Goal: Complete application form

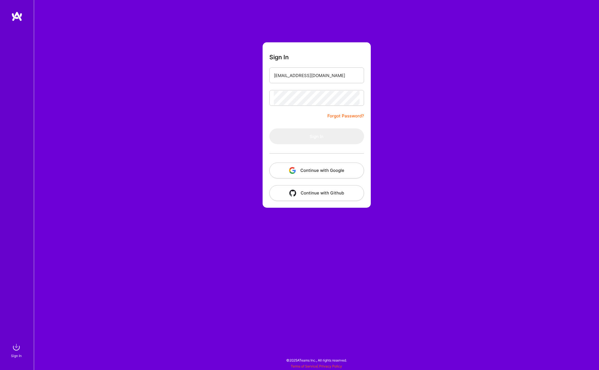
type input "[EMAIL_ADDRESS][DOMAIN_NAME]"
click at [317, 136] on button "Sign In" at bounding box center [317, 136] width 95 height 16
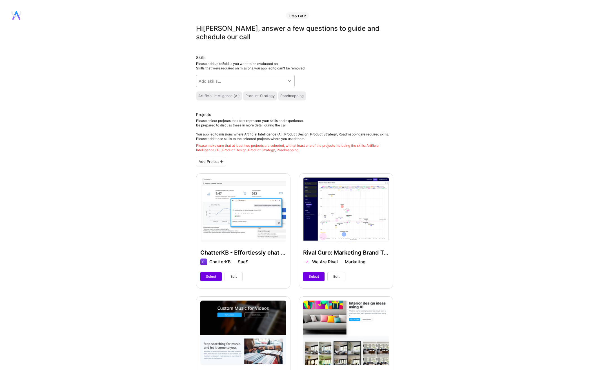
click at [214, 98] on div "Artificial Intelligence (AI)" at bounding box center [219, 95] width 46 height 9
click at [293, 81] on div at bounding box center [290, 80] width 9 height 7
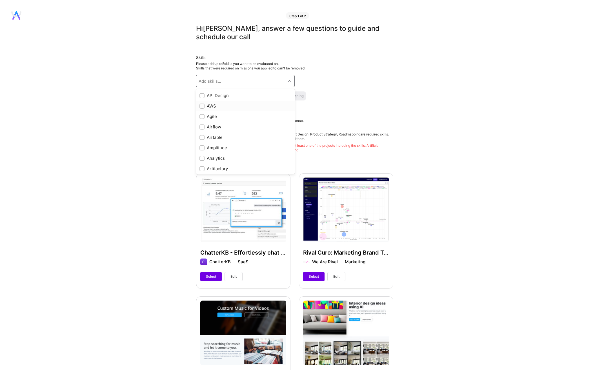
scroll to position [80, 0]
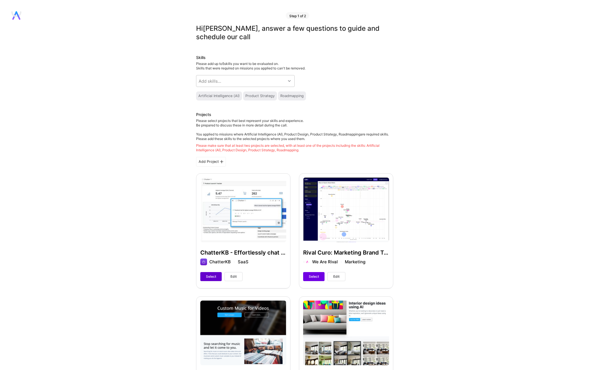
click at [212, 278] on span "Select" at bounding box center [211, 276] width 10 height 5
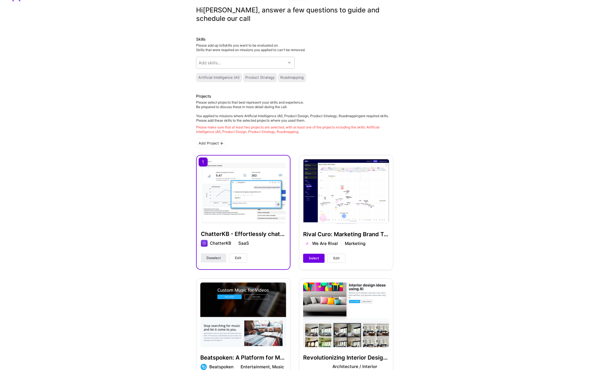
scroll to position [114, 0]
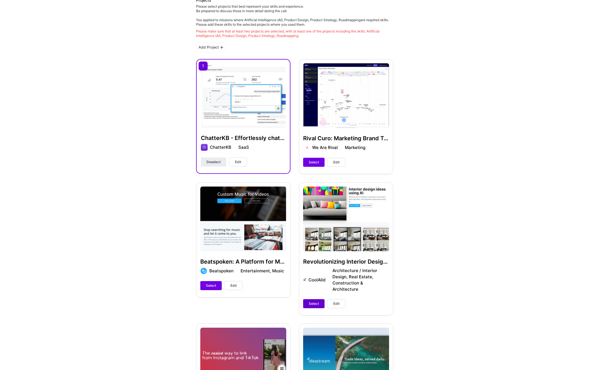
click at [312, 301] on span "Select" at bounding box center [314, 303] width 10 height 5
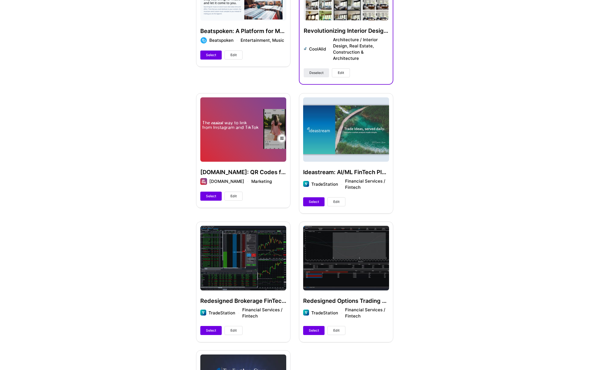
scroll to position [406, 0]
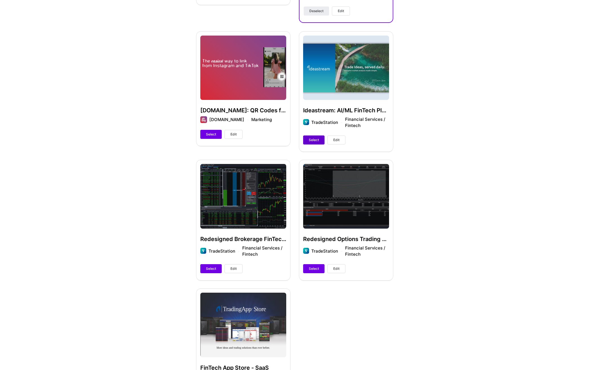
click at [313, 140] on span "Select" at bounding box center [314, 139] width 10 height 5
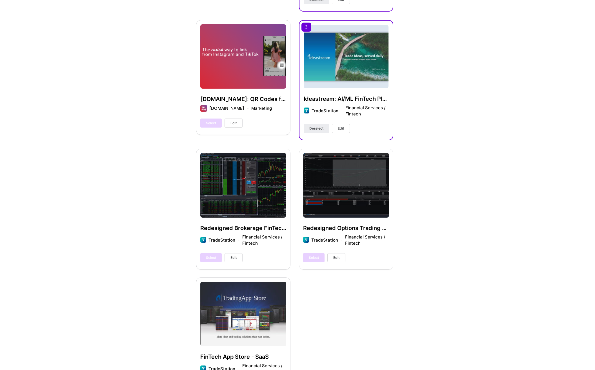
scroll to position [0, 0]
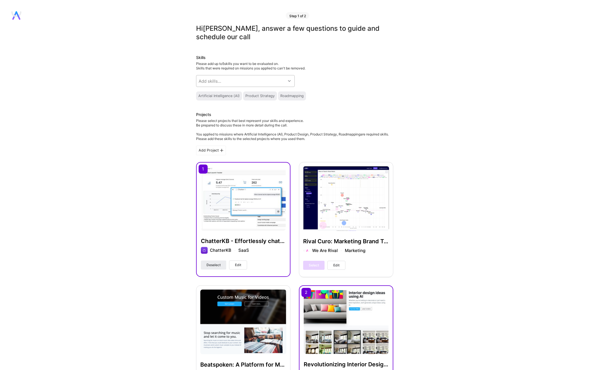
click at [290, 80] on icon at bounding box center [289, 81] width 3 height 3
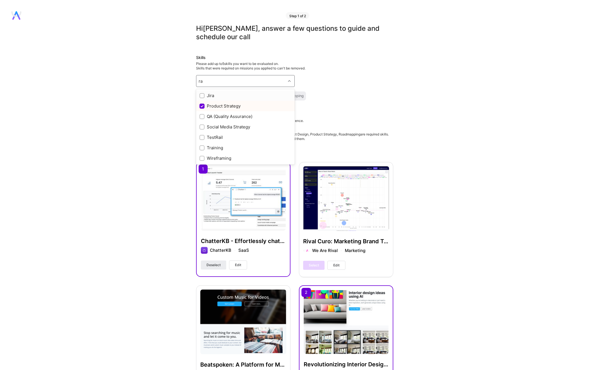
type input "r"
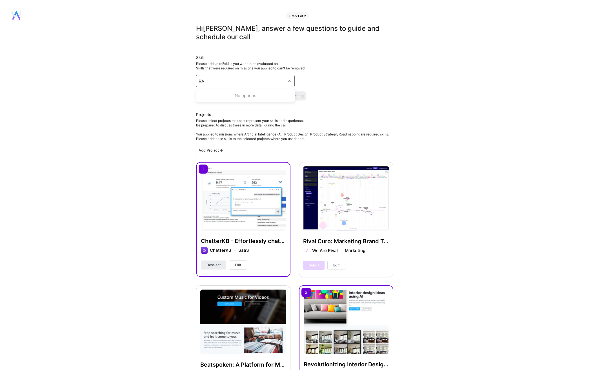
type input "R"
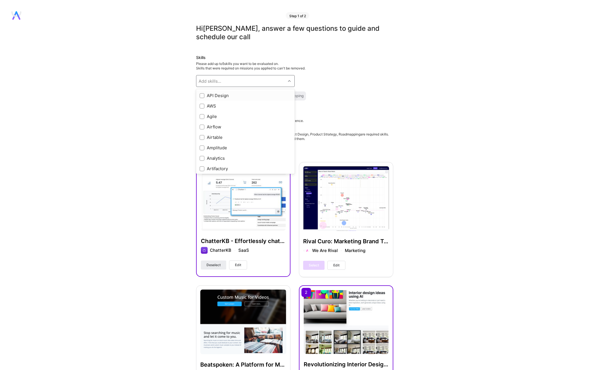
click at [202, 96] on input "checkbox" at bounding box center [203, 96] width 4 height 4
checkbox input "true"
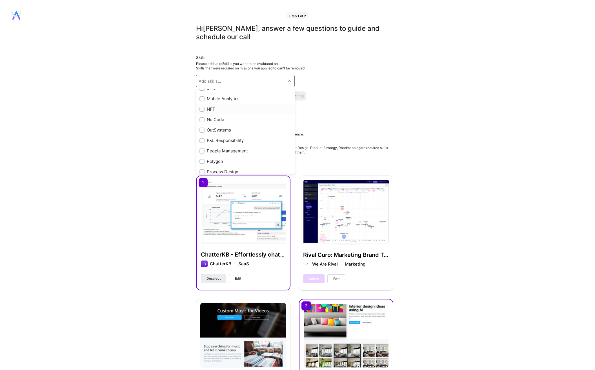
scroll to position [405, 0]
click at [204, 118] on div at bounding box center [202, 118] width 5 height 5
click at [204, 118] on input "checkbox" at bounding box center [203, 119] width 4 height 4
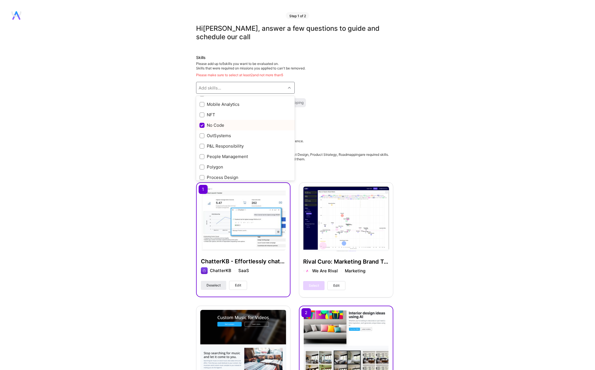
click at [204, 125] on input "checkbox" at bounding box center [202, 125] width 5 height 5
click at [200, 125] on input "checkbox" at bounding box center [202, 125] width 5 height 5
click at [203, 125] on input "checkbox" at bounding box center [202, 125] width 5 height 5
checkbox input "true"
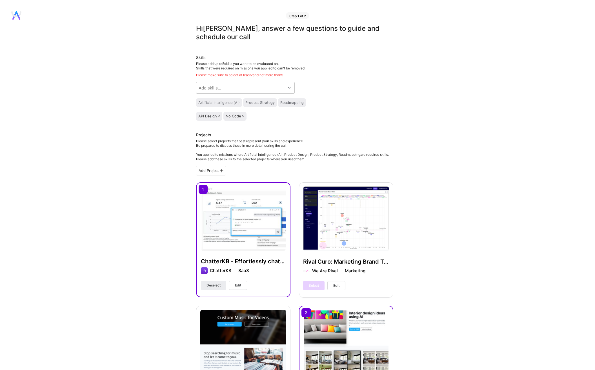
click at [393, 118] on div "API Design No Code" at bounding box center [294, 116] width 197 height 9
click at [234, 103] on div "Artificial Intelligence (AI)" at bounding box center [218, 102] width 41 height 5
click at [244, 116] on icon at bounding box center [243, 116] width 2 height 2
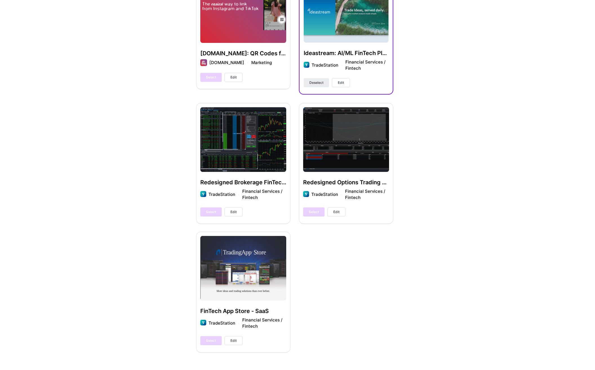
scroll to position [658, 0]
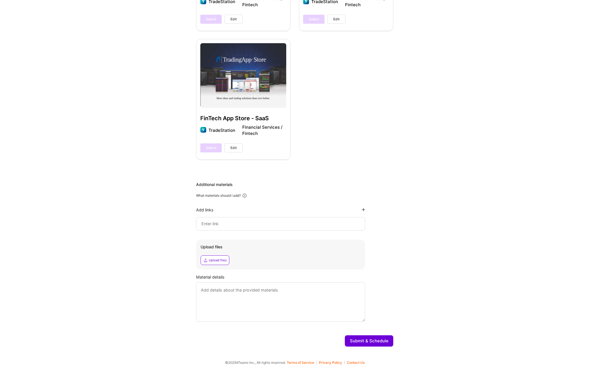
click at [240, 222] on input at bounding box center [281, 223] width 160 height 7
click at [216, 224] on input at bounding box center [281, 223] width 160 height 7
type input "[URL][DOMAIN_NAME]"
click at [368, 249] on div "Additional materials What materials should I add? Add links [URL][DOMAIN_NAME] …" at bounding box center [294, 252] width 197 height 140
click at [355, 187] on div "Additional materials What materials should I add? Add links [URL][DOMAIN_NAME] …" at bounding box center [294, 252] width 197 height 140
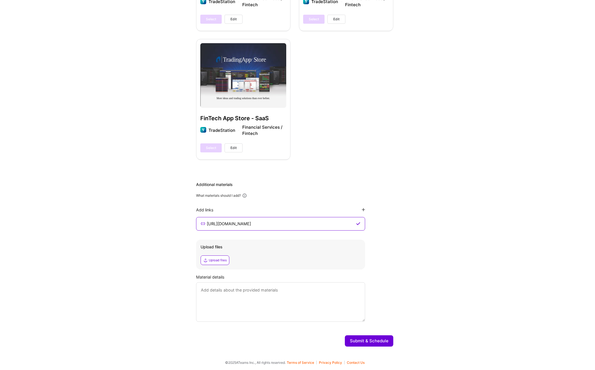
click at [276, 315] on textarea at bounding box center [280, 301] width 169 height 39
click at [303, 289] on textarea "I have created, developed, and marketed a RAG and Agentic Workflow" at bounding box center [280, 301] width 169 height 39
type textarea "I have created, developed, and marketed a RAG and Natural Language Agentic Work…"
click at [363, 339] on button "Submit & Schedule" at bounding box center [369, 340] width 48 height 11
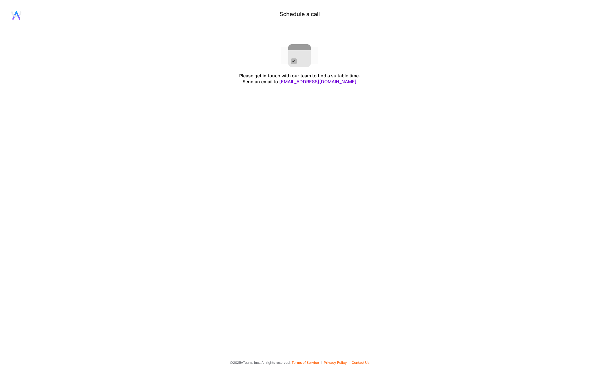
click at [333, 81] on link "[EMAIL_ADDRESS][DOMAIN_NAME]" at bounding box center [317, 82] width 77 height 6
